Goal: Transaction & Acquisition: Purchase product/service

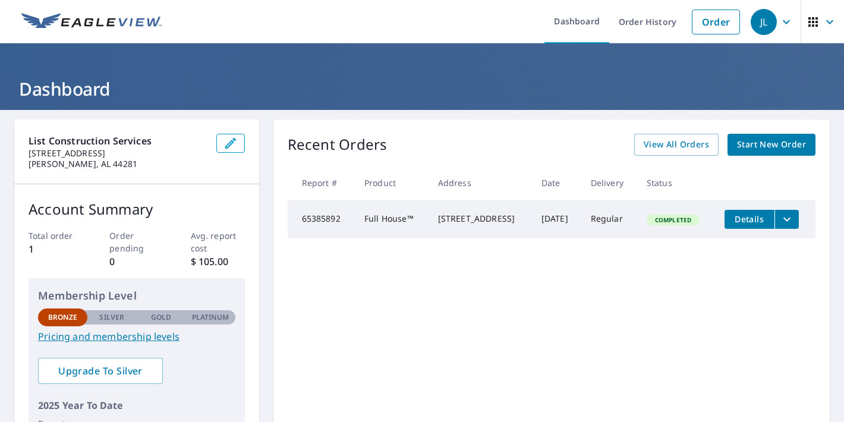
click at [781, 146] on span "Start New Order" at bounding box center [771, 144] width 69 height 15
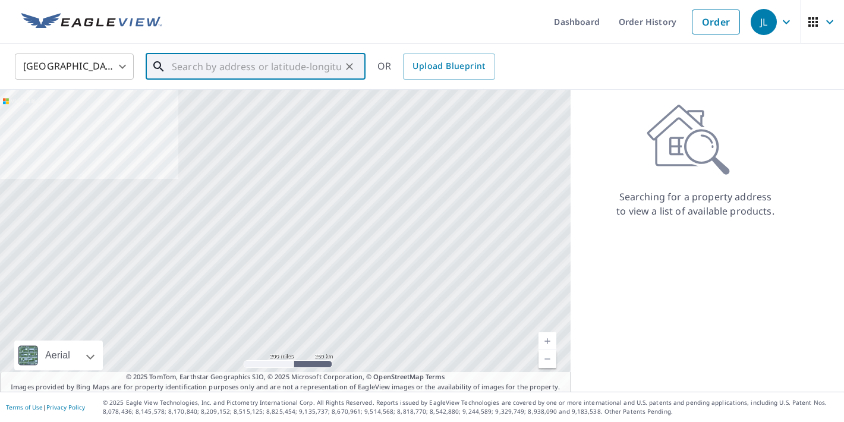
click at [213, 65] on input "text" at bounding box center [256, 66] width 169 height 33
click at [263, 64] on input "text" at bounding box center [256, 66] width 169 height 33
paste input "136 High Point Dr"
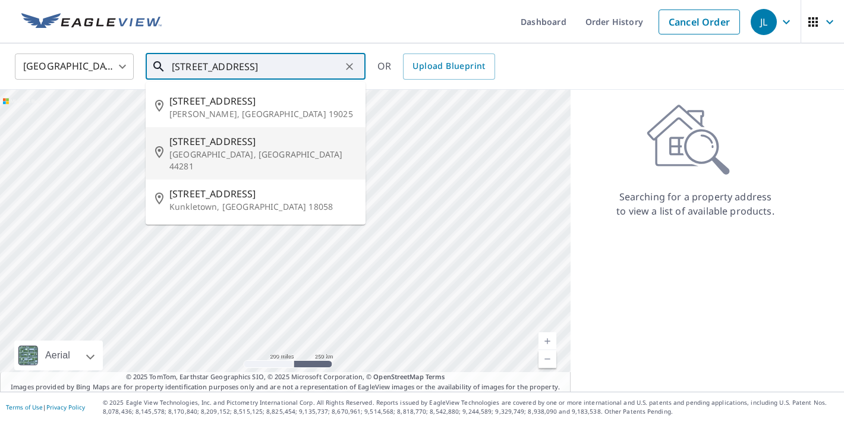
click at [209, 150] on p "Wadsworth, OH 44281" at bounding box center [262, 161] width 187 height 24
type input "136 High Point Dr Wadsworth, OH 44281"
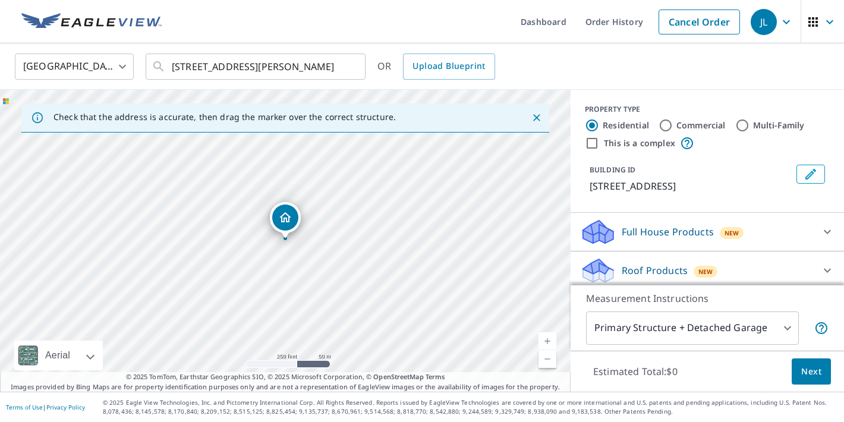
click at [289, 238] on div "136 High Point Dr Wadsworth, OH 44281" at bounding box center [285, 241] width 571 height 302
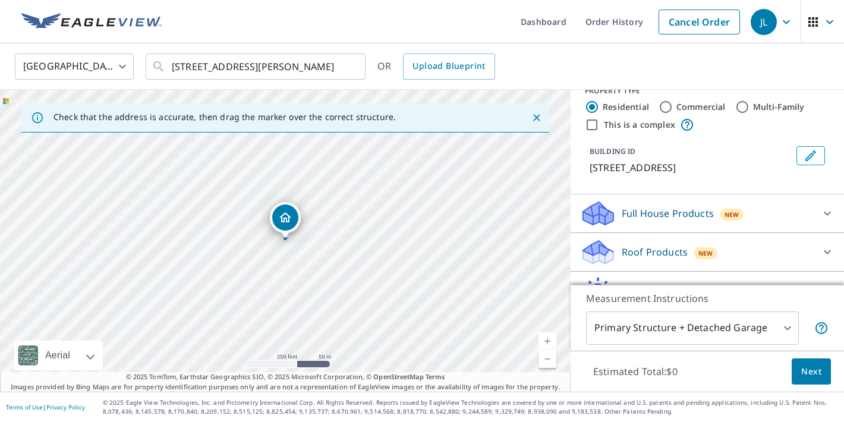
scroll to position [7, 0]
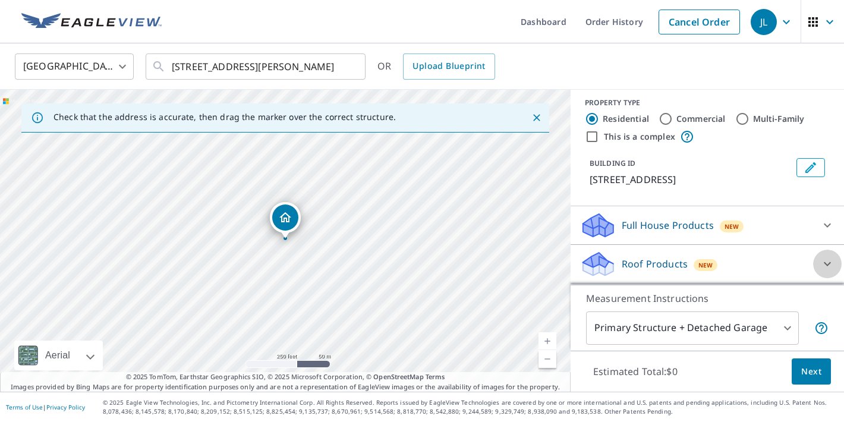
click at [823, 264] on icon at bounding box center [827, 264] width 14 height 14
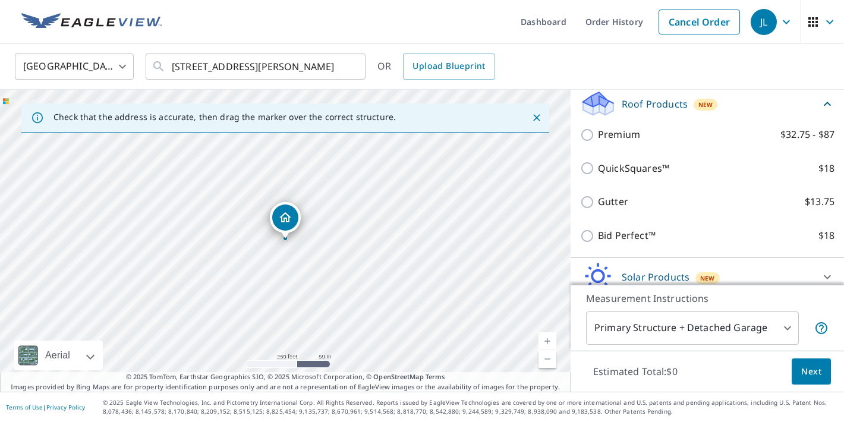
scroll to position [150, 0]
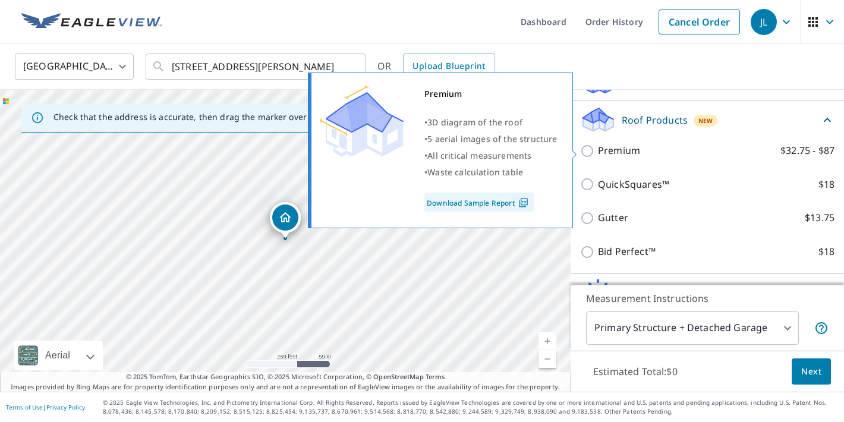
click at [615, 152] on p "Premium" at bounding box center [619, 150] width 42 height 15
click at [598, 152] on input "Premium $32.75 - $87" at bounding box center [589, 151] width 18 height 14
checkbox input "true"
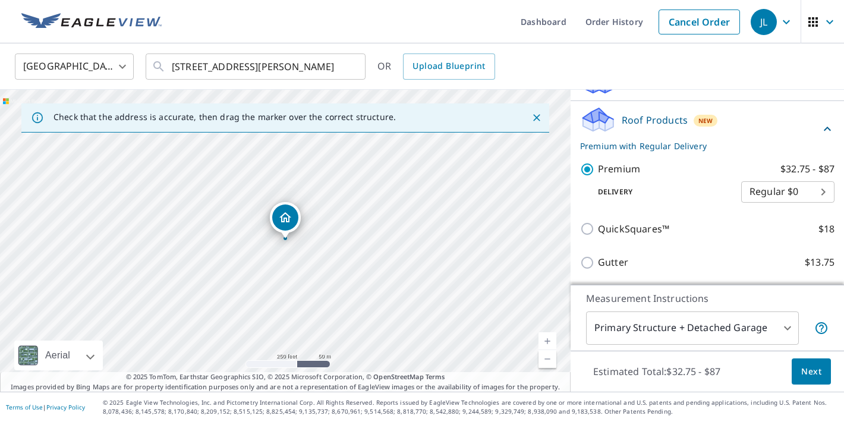
click at [821, 191] on body "JL JL Dashboard Order History Cancel Order JL United States US ​ 136 High Point…" at bounding box center [422, 211] width 844 height 422
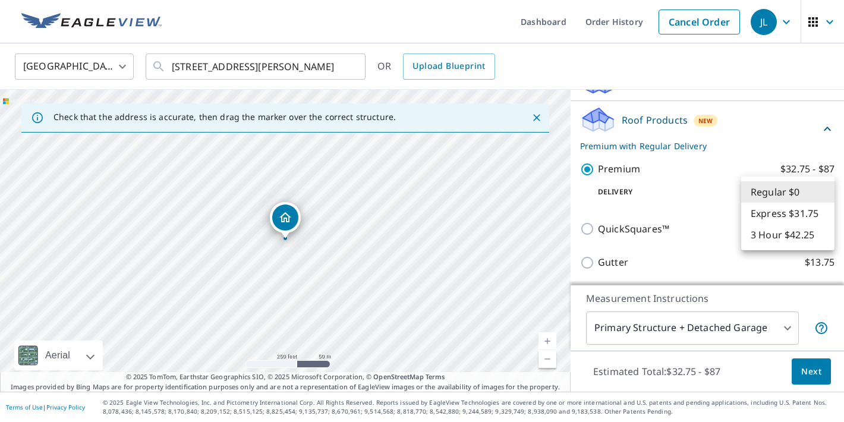
click at [805, 94] on div at bounding box center [422, 211] width 844 height 422
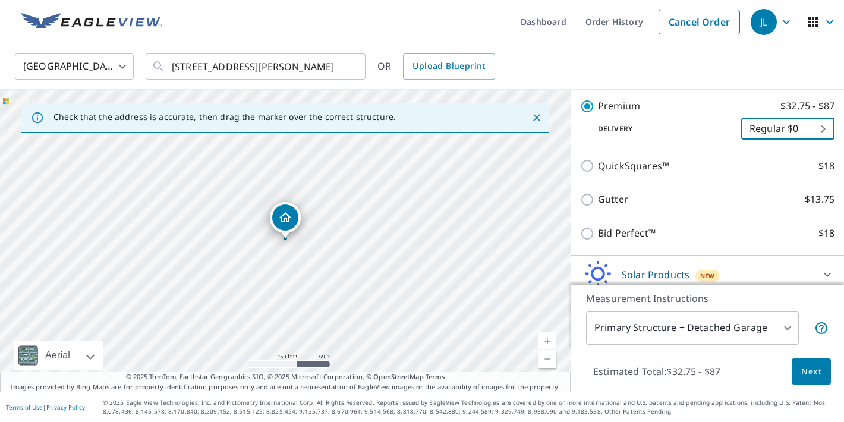
scroll to position [223, 0]
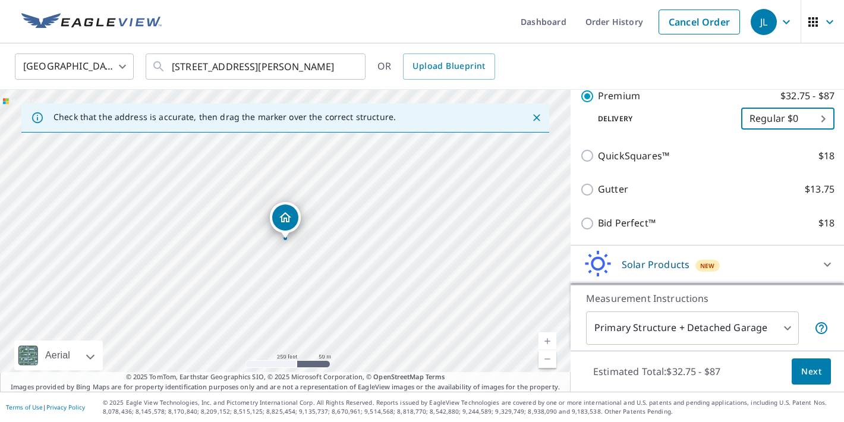
click at [790, 328] on body "JL JL Dashboard Order History Cancel Order JL United States US ​ 136 High Point…" at bounding box center [422, 211] width 844 height 422
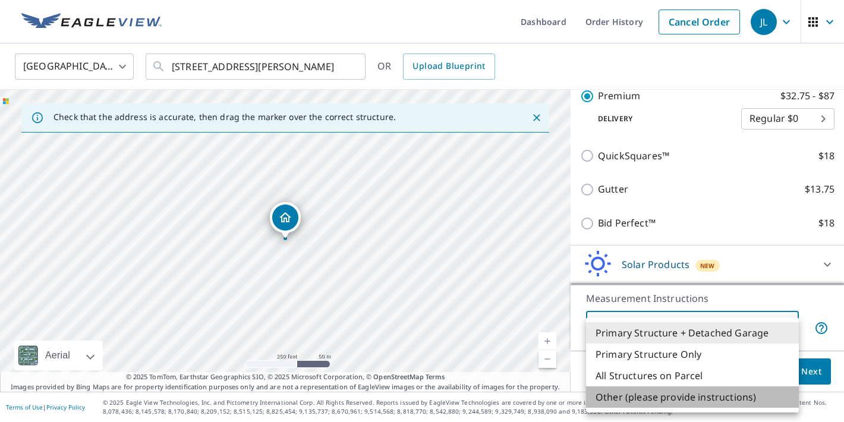
click at [680, 396] on li "Other (please provide instructions)" at bounding box center [692, 396] width 213 height 21
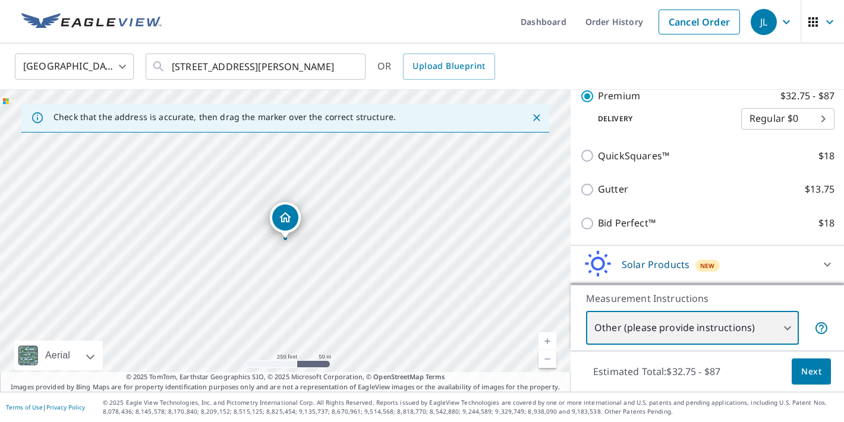
scroll to position [261, 0]
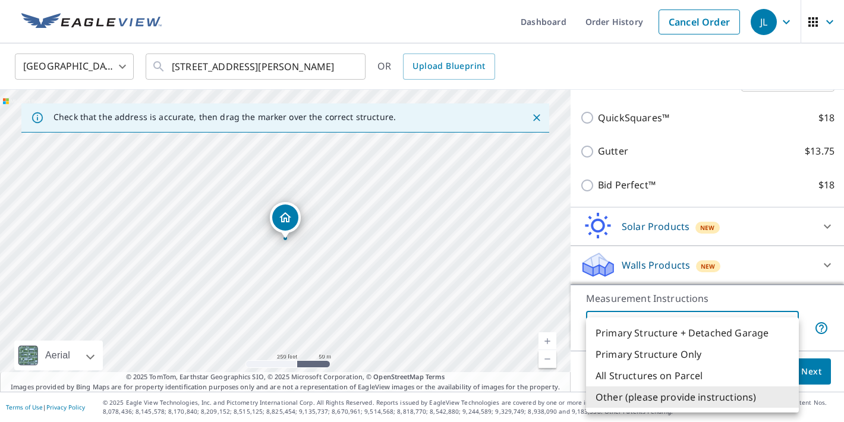
click at [785, 329] on body "JL JL Dashboard Order History Cancel Order JL United States US ​ 136 High Point…" at bounding box center [422, 211] width 844 height 422
click at [812, 310] on div at bounding box center [422, 211] width 844 height 422
click at [789, 326] on body "JL JL Dashboard Order History Cancel Order JL United States US ​ 136 High Point…" at bounding box center [422, 211] width 844 height 422
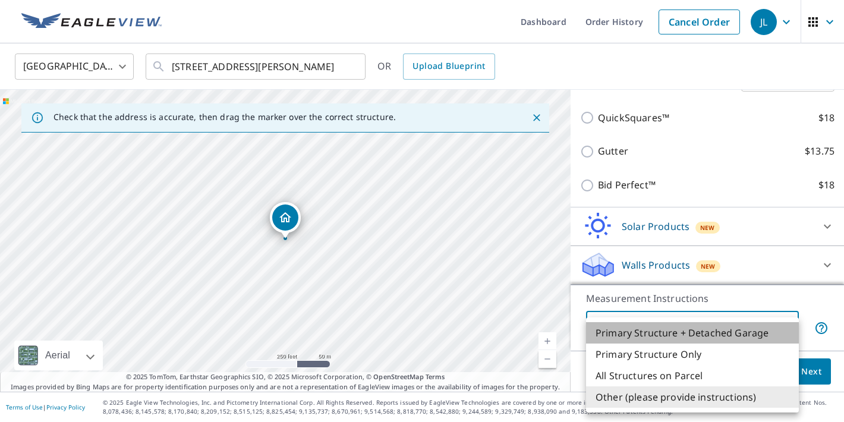
click at [695, 329] on li "Primary Structure + Detached Garage" at bounding box center [692, 332] width 213 height 21
type input "1"
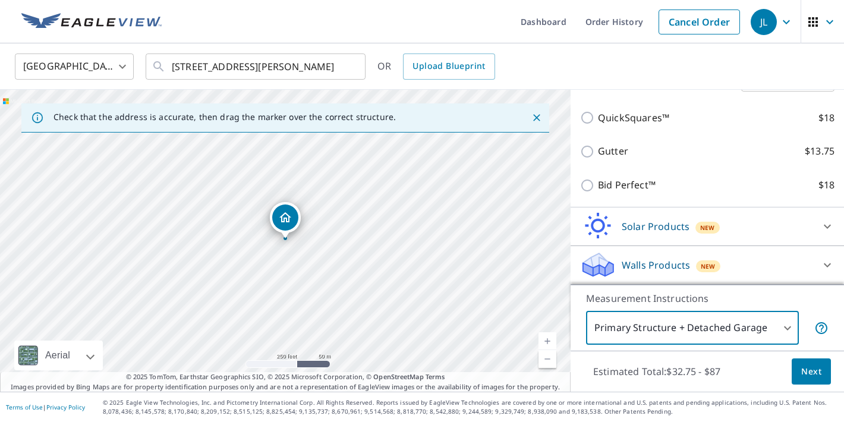
click at [815, 370] on span "Next" at bounding box center [811, 371] width 20 height 15
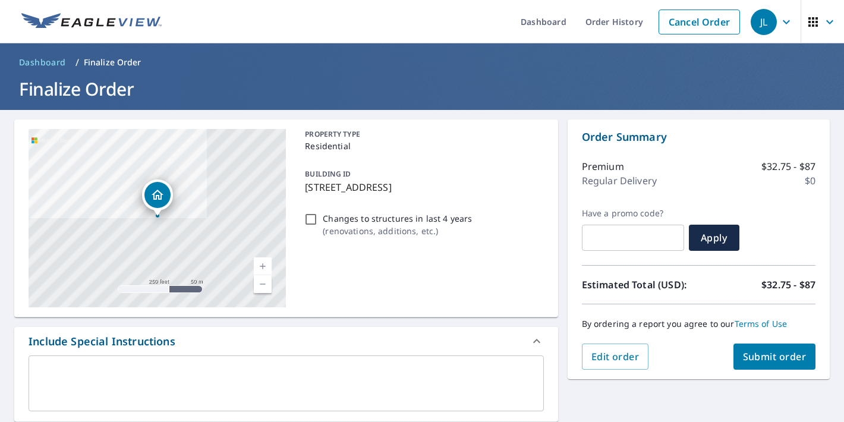
click at [811, 185] on p "$0" at bounding box center [810, 181] width 11 height 14
click at [606, 352] on span "Edit order" at bounding box center [615, 356] width 48 height 13
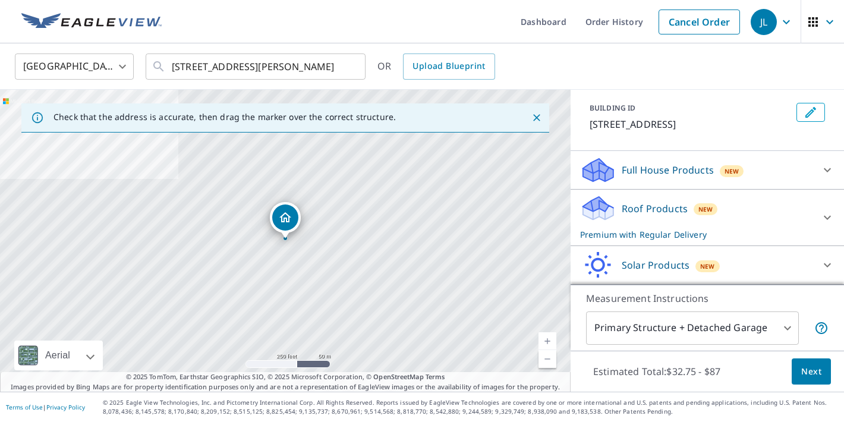
scroll to position [70, 0]
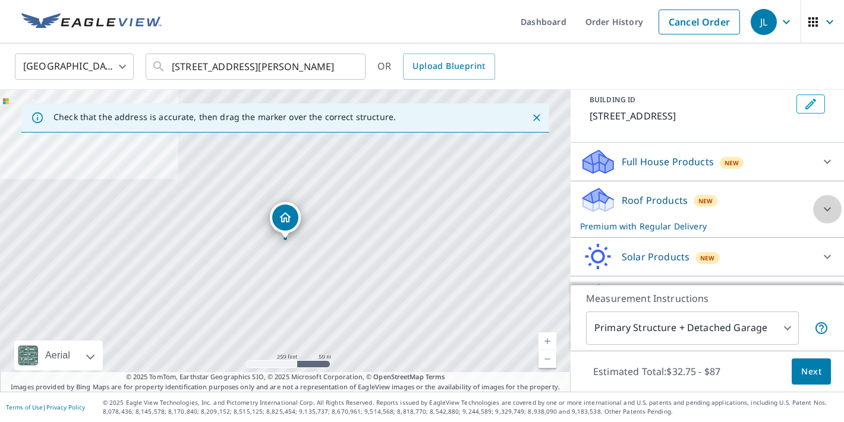
click at [830, 206] on icon at bounding box center [827, 209] width 14 height 14
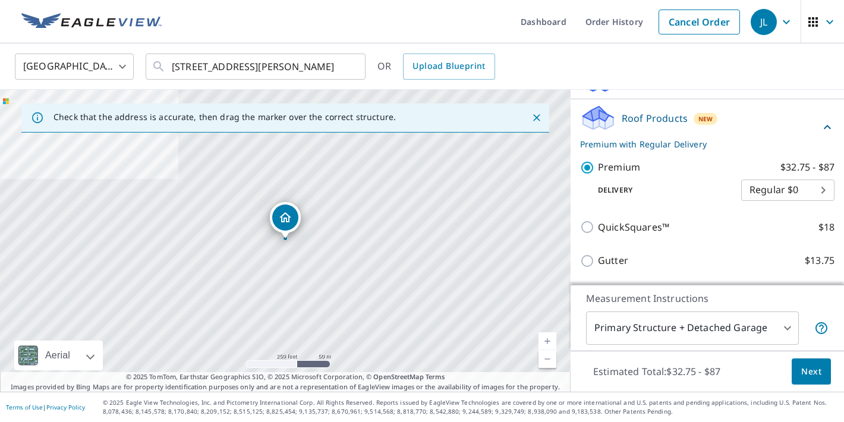
scroll to position [151, 0]
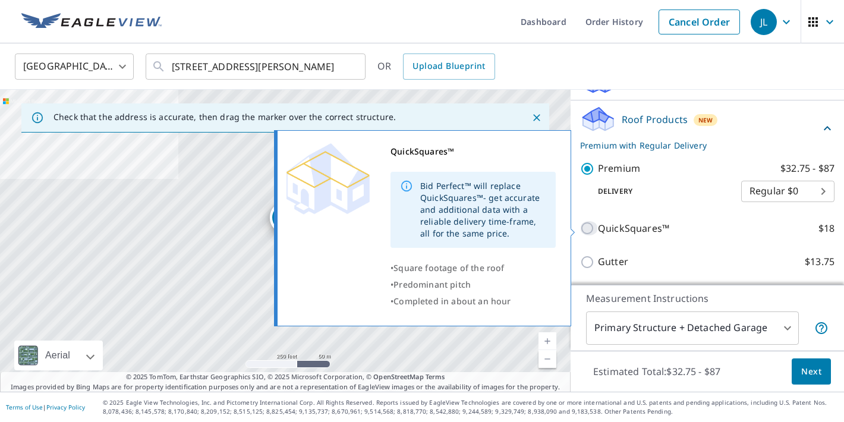
click at [586, 226] on input "QuickSquares™ $18" at bounding box center [589, 228] width 18 height 14
checkbox input "true"
checkbox input "false"
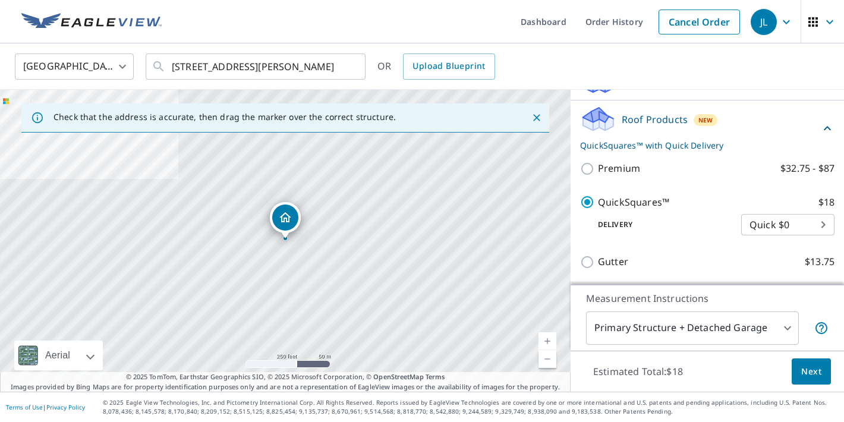
click at [828, 224] on body "JL JL Dashboard Order History Cancel Order JL United States US ​ 136 High Point…" at bounding box center [422, 211] width 844 height 422
click at [725, 228] on div at bounding box center [422, 211] width 844 height 422
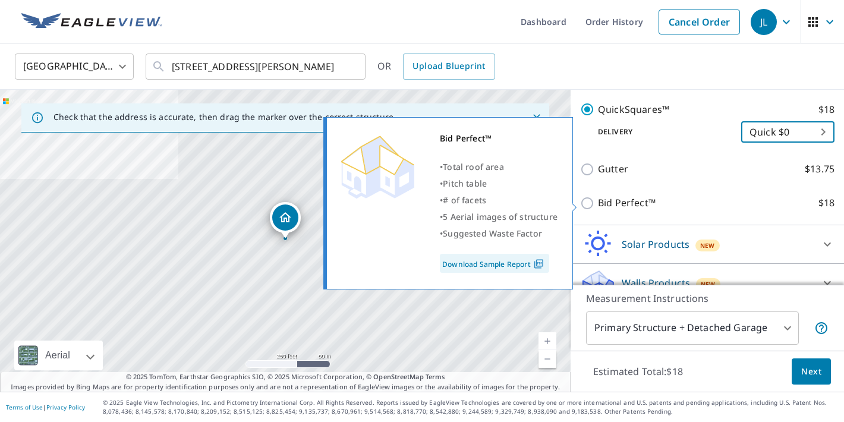
scroll to position [261, 0]
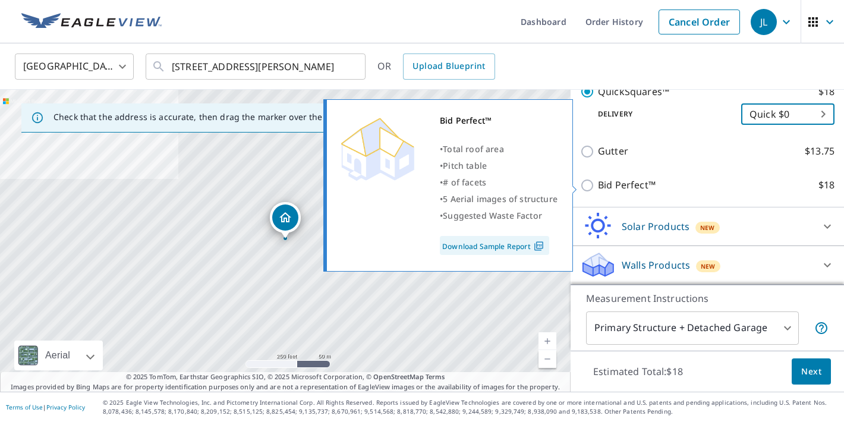
click at [589, 185] on input "Bid Perfect™ $18" at bounding box center [589, 185] width 18 height 14
checkbox input "true"
checkbox input "false"
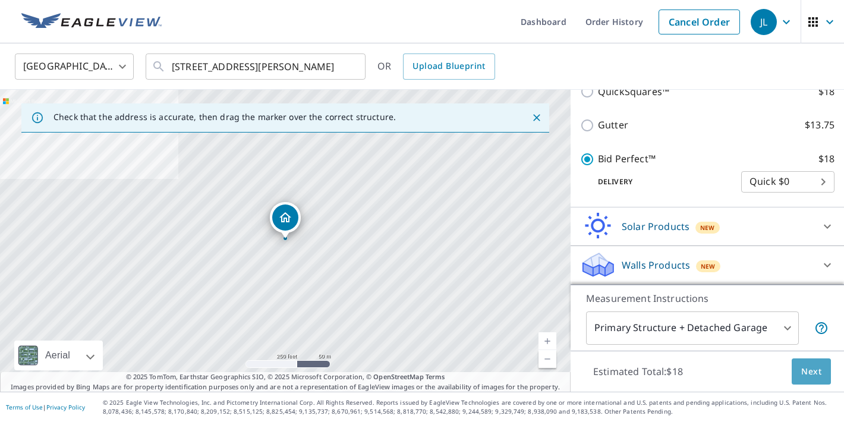
click at [808, 374] on span "Next" at bounding box center [811, 371] width 20 height 15
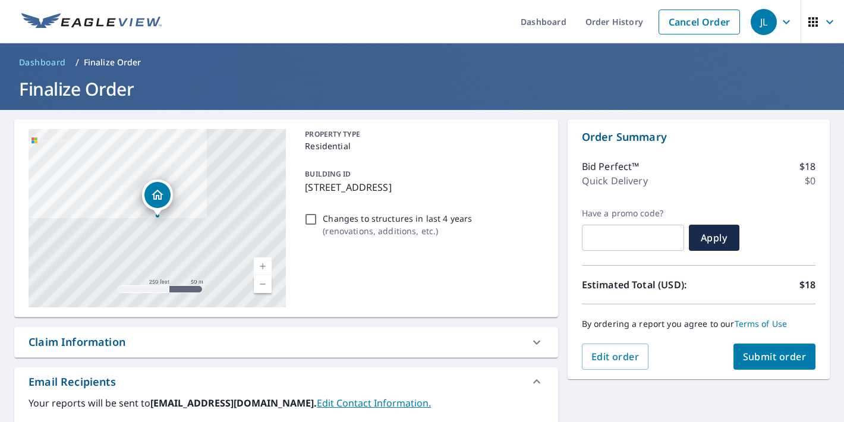
click at [765, 359] on span "Submit order" at bounding box center [775, 356] width 64 height 13
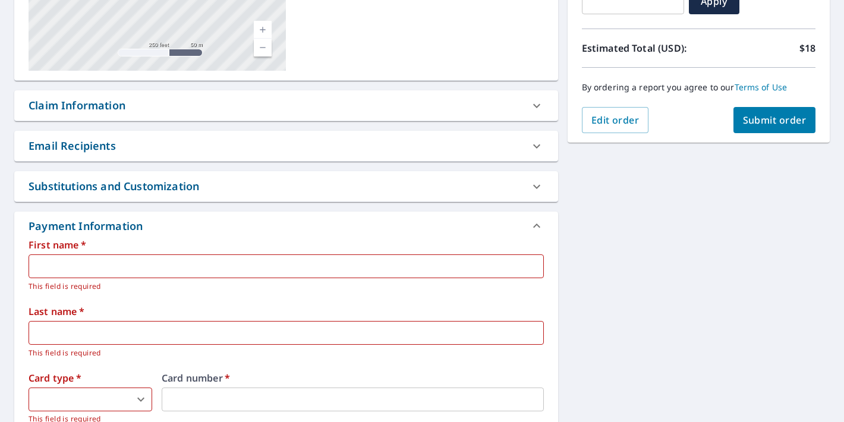
scroll to position [232, 0]
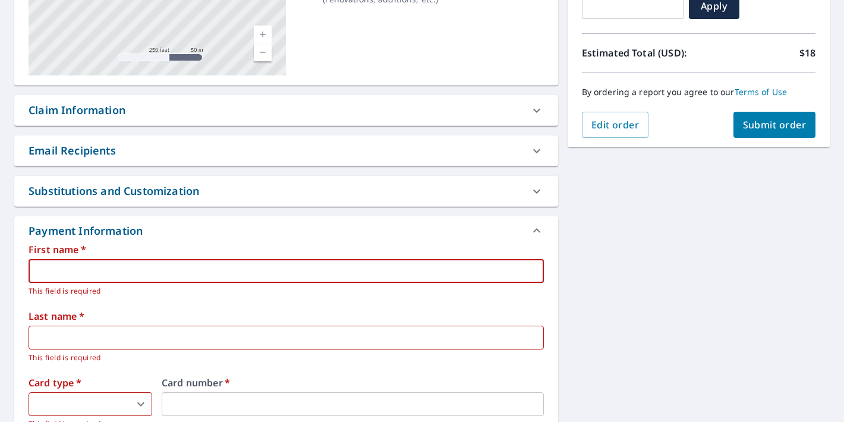
click at [178, 267] on input "text" at bounding box center [286, 271] width 515 height 24
type input "Jonathan"
type input "List"
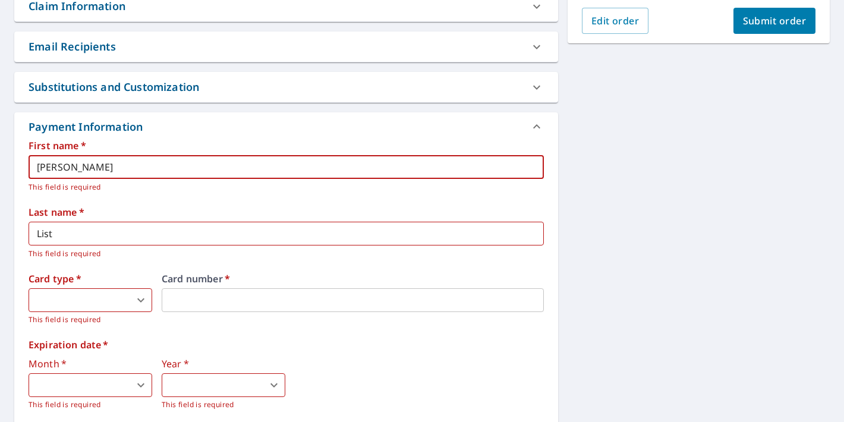
scroll to position [336, 0]
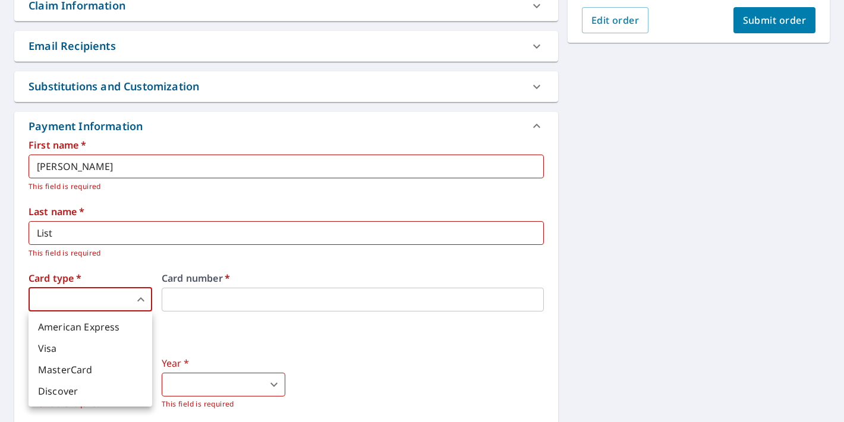
click at [143, 301] on body "JL JL Dashboard Order History Cancel Order JL Dashboard / Finalize Order Finali…" at bounding box center [422, 211] width 844 height 422
click at [75, 366] on li "MasterCard" at bounding box center [91, 369] width 124 height 21
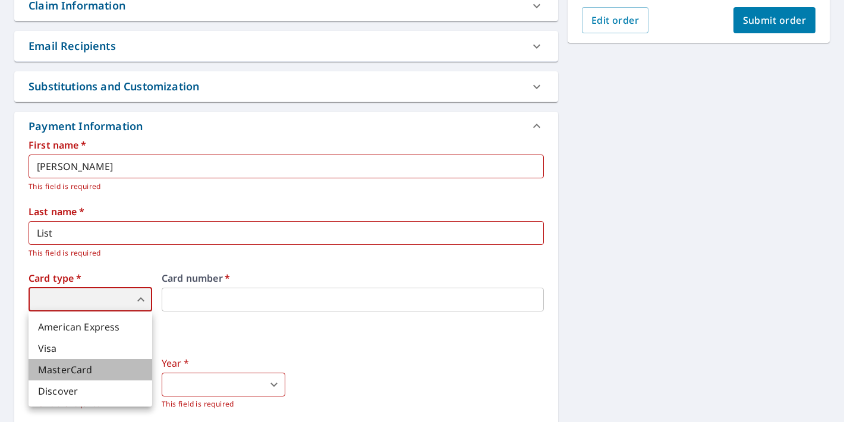
type input "3"
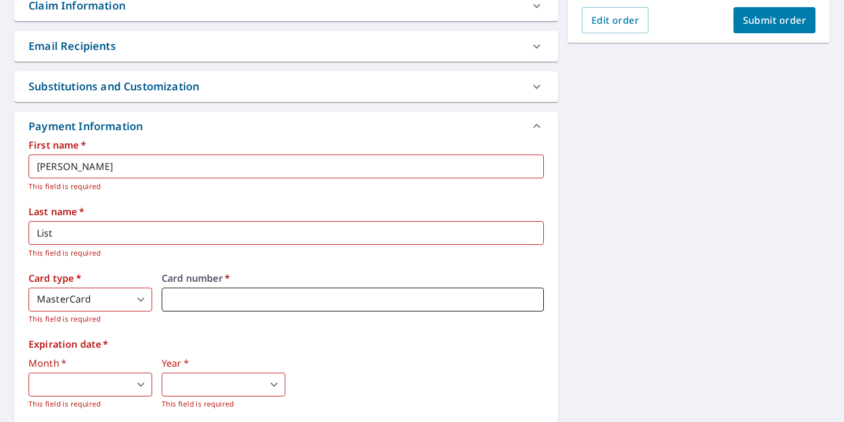
click at [252, 288] on iframe at bounding box center [353, 300] width 382 height 24
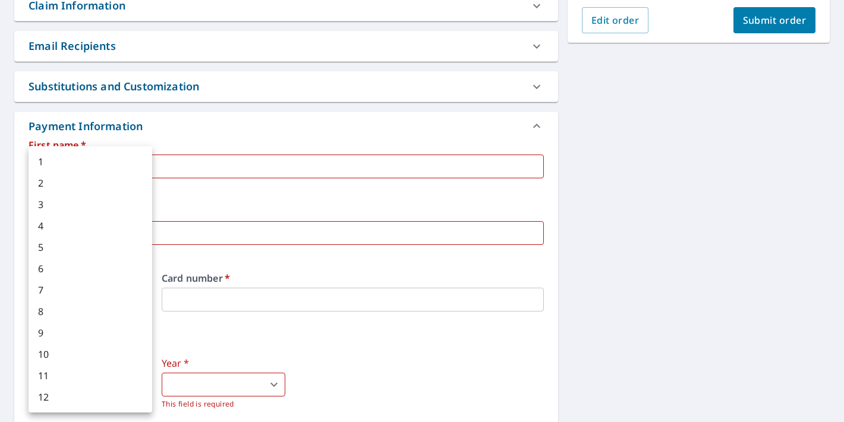
click at [143, 383] on body "JL JL Dashboard Order History Cancel Order JL Dashboard / Finalize Order Finali…" at bounding box center [422, 211] width 844 height 422
click at [48, 225] on li "4" at bounding box center [91, 225] width 124 height 21
type input "4"
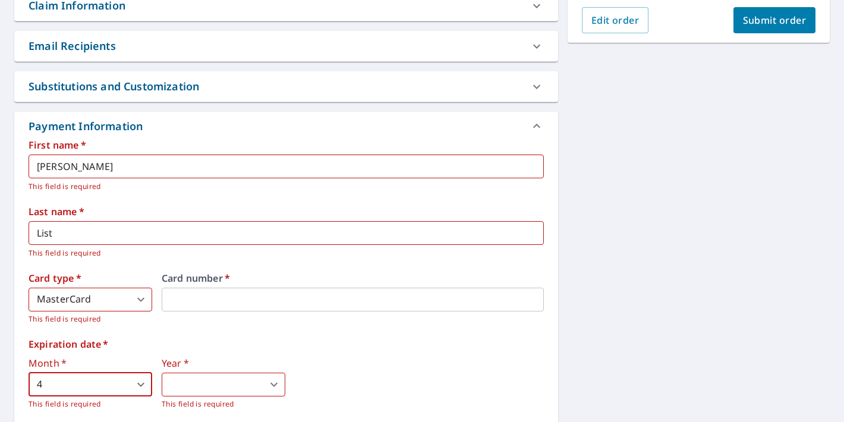
click at [266, 385] on body "JL JL Dashboard Order History Cancel Order JL Dashboard / Finalize Order Finali…" at bounding box center [422, 211] width 844 height 422
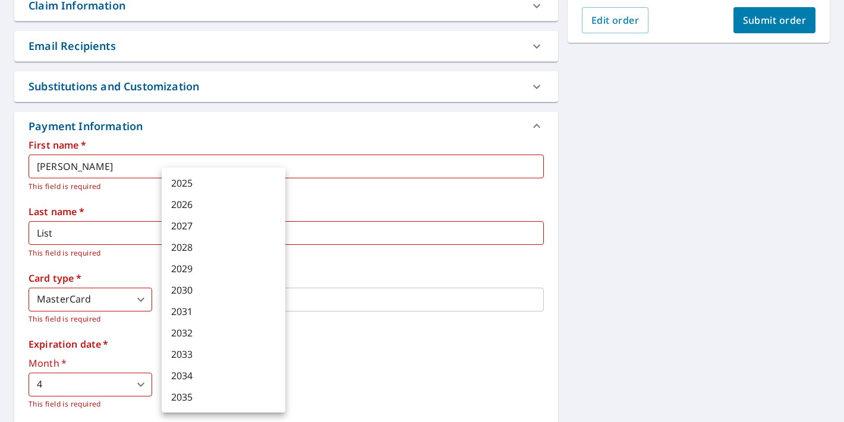
click at [188, 294] on li "2030" at bounding box center [224, 289] width 124 height 21
type input "2030"
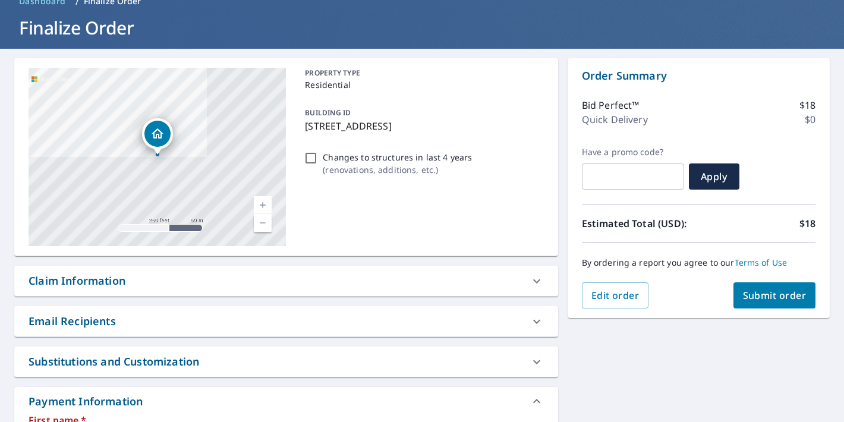
scroll to position [66, 0]
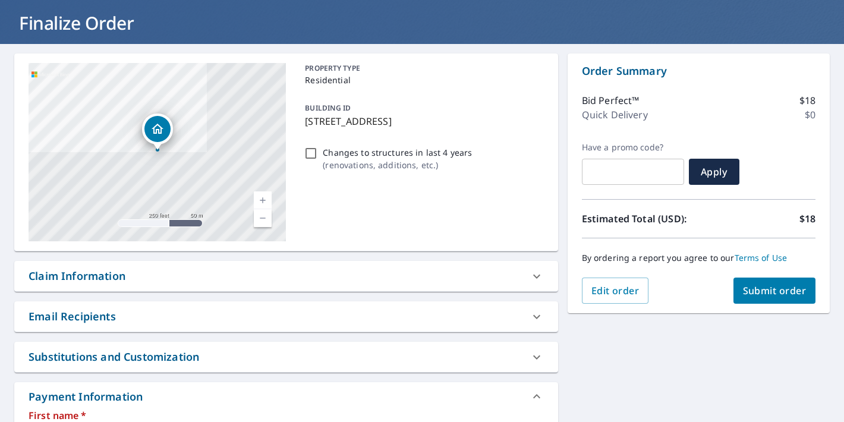
click at [763, 289] on span "Submit order" at bounding box center [775, 290] width 64 height 13
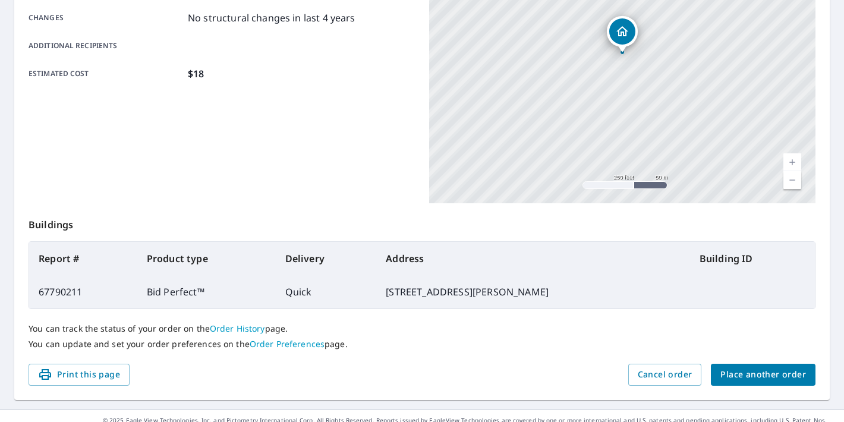
scroll to position [259, 0]
click at [742, 371] on span "Place another order" at bounding box center [763, 375] width 86 height 15
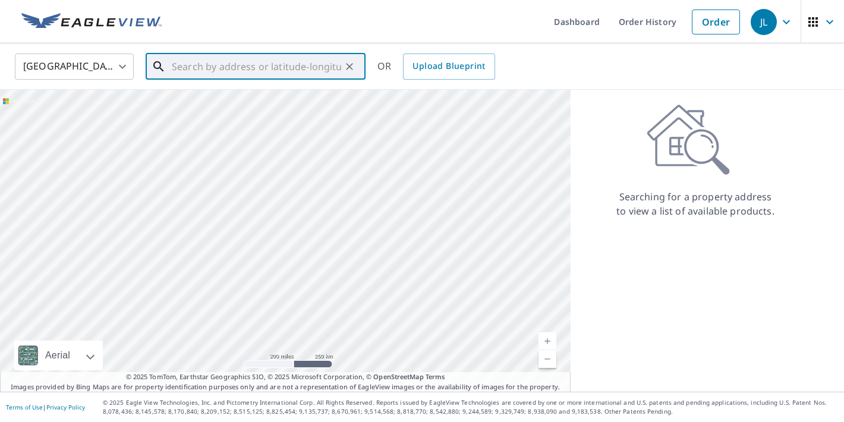
click at [282, 71] on input "text" at bounding box center [256, 66] width 169 height 33
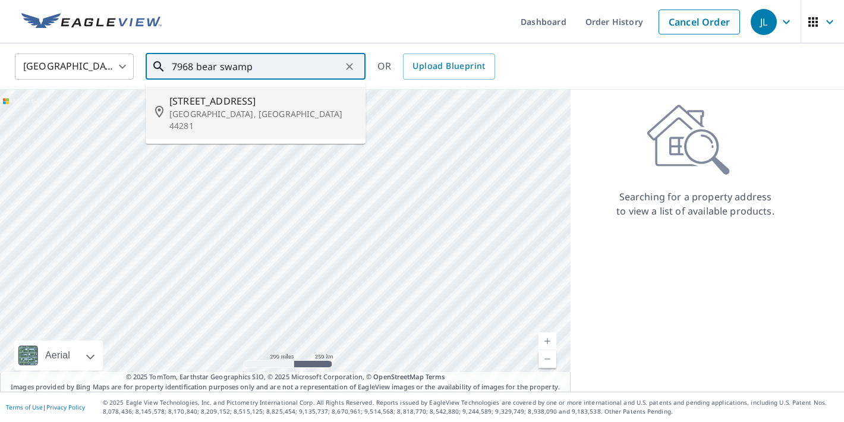
click at [209, 105] on span "7968 Bear SWamp Rd" at bounding box center [262, 101] width 187 height 14
type input "7968 Bear SWamp Rd Wadsworth, OH 44281"
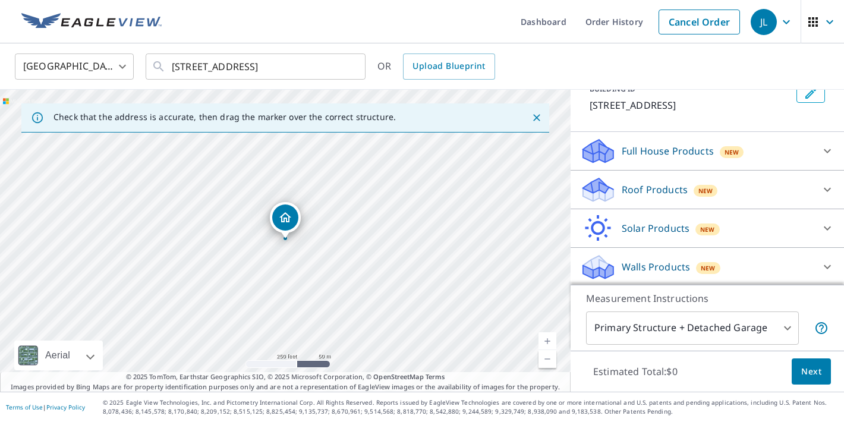
scroll to position [81, 0]
click at [828, 196] on icon at bounding box center [827, 189] width 14 height 14
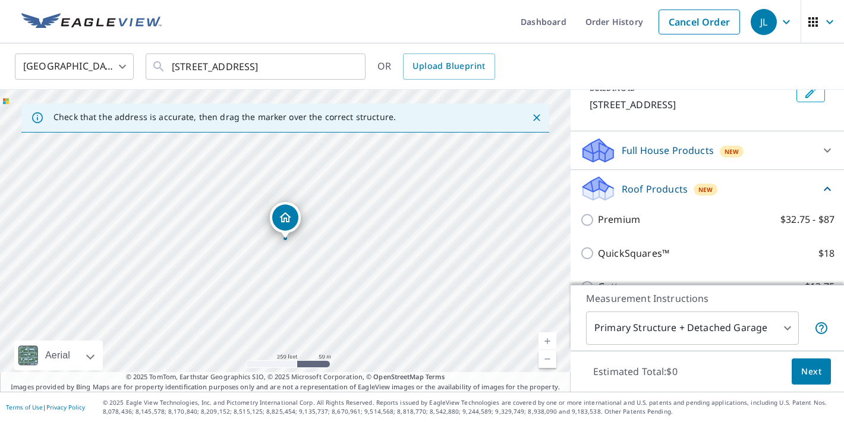
scroll to position [231, 0]
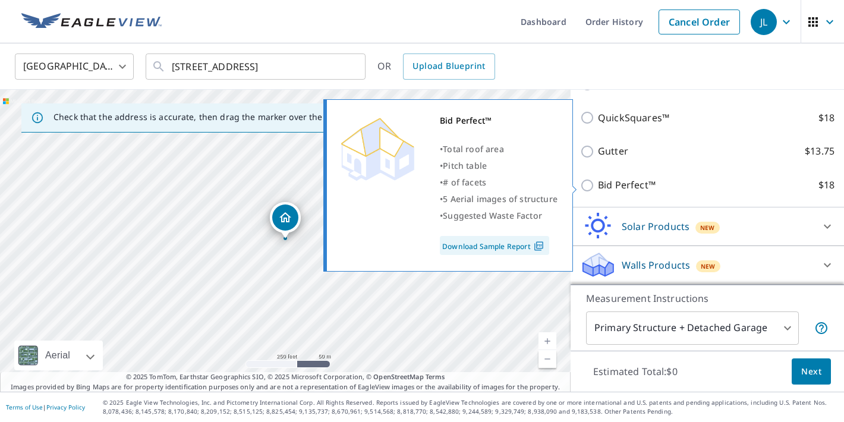
click at [504, 243] on link "Download Sample Report" at bounding box center [494, 245] width 109 height 19
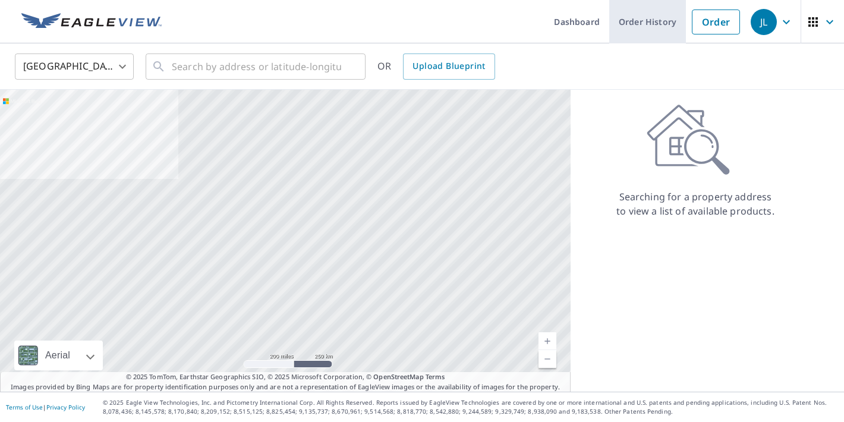
click at [651, 28] on link "Order History" at bounding box center [647, 21] width 77 height 43
